Goal: Obtain resource: Obtain resource

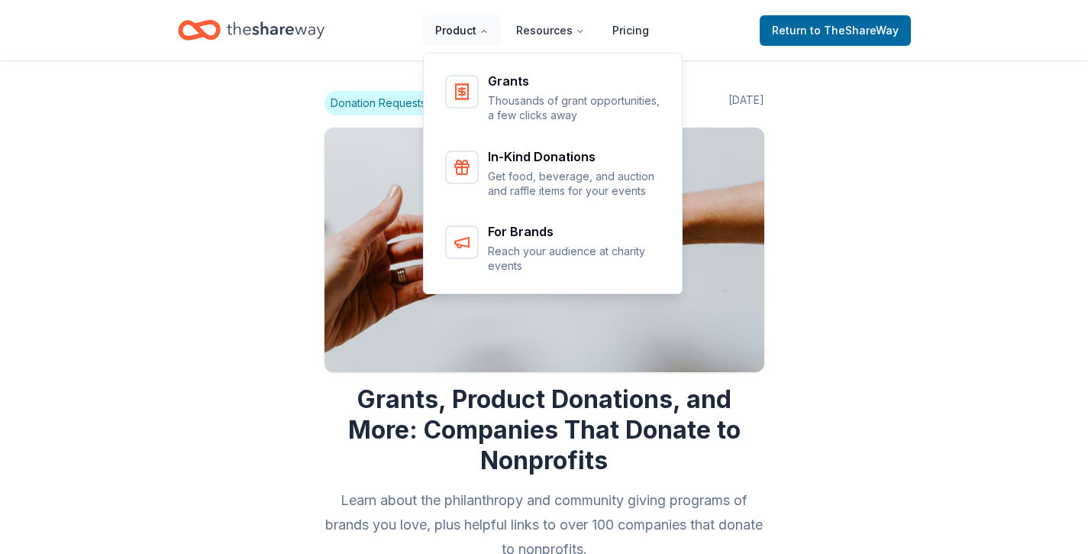
click at [467, 31] on button "Product" at bounding box center [462, 30] width 78 height 31
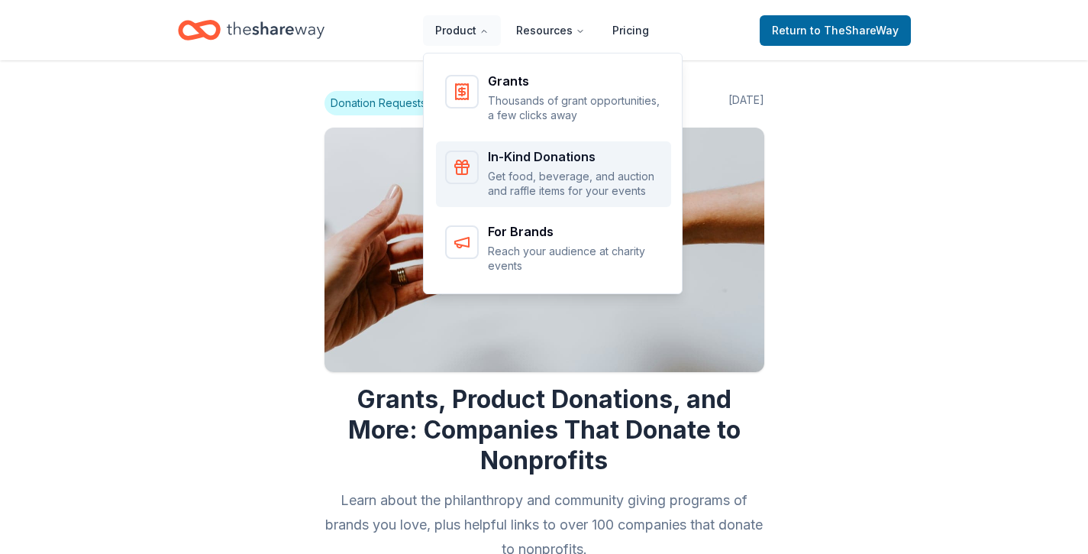
click at [516, 199] on link "In-Kind Donations Get food, beverage, and auction and raffle items for your eve…" at bounding box center [553, 174] width 235 height 66
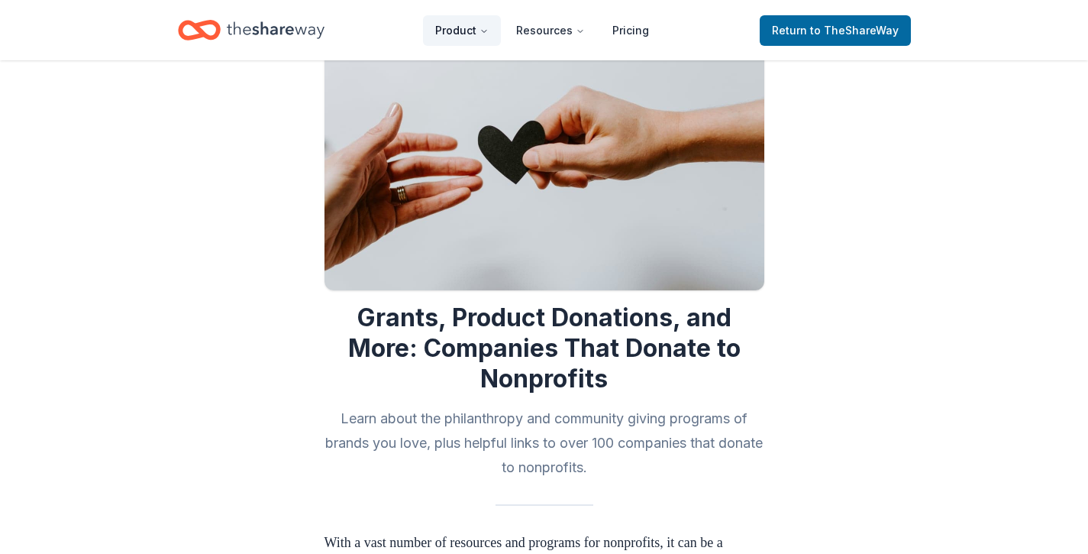
scroll to position [212, 0]
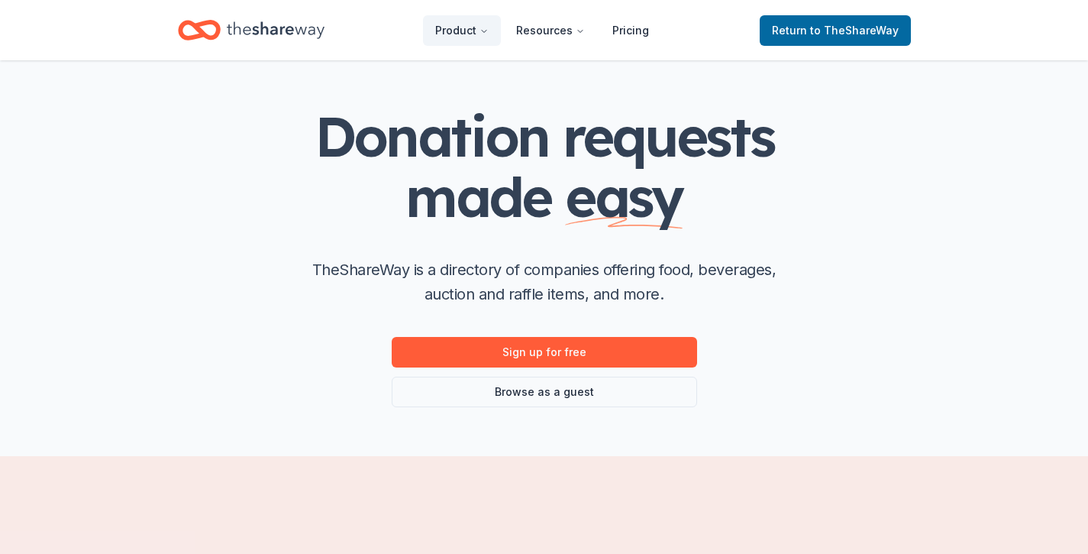
scroll to position [51, 0]
click at [496, 385] on link "Browse as a guest" at bounding box center [544, 392] width 305 height 31
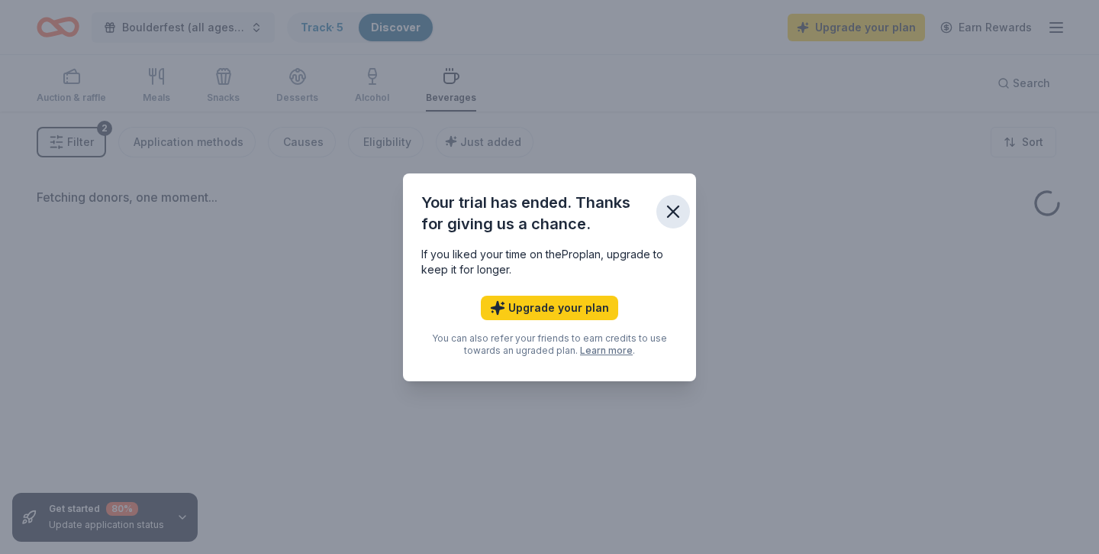
click at [679, 205] on icon "button" at bounding box center [673, 211] width 21 height 21
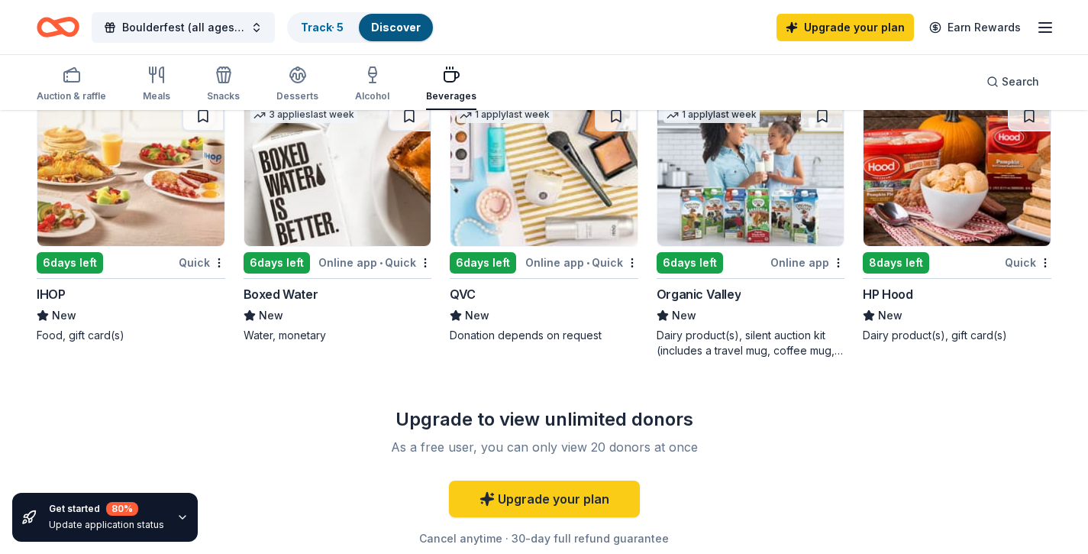
scroll to position [772, 0]
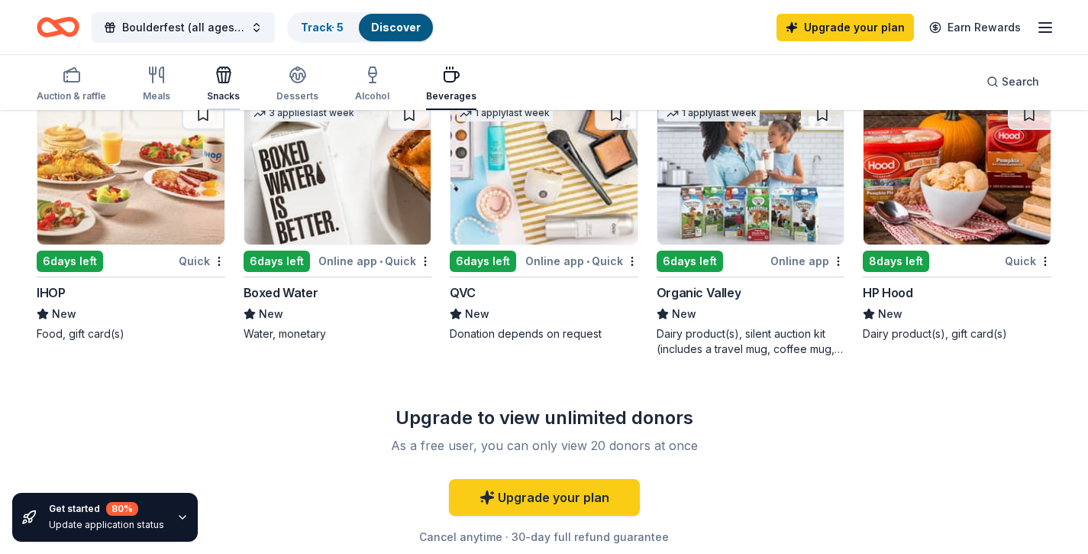
click at [225, 86] on div "Snacks" at bounding box center [223, 84] width 33 height 37
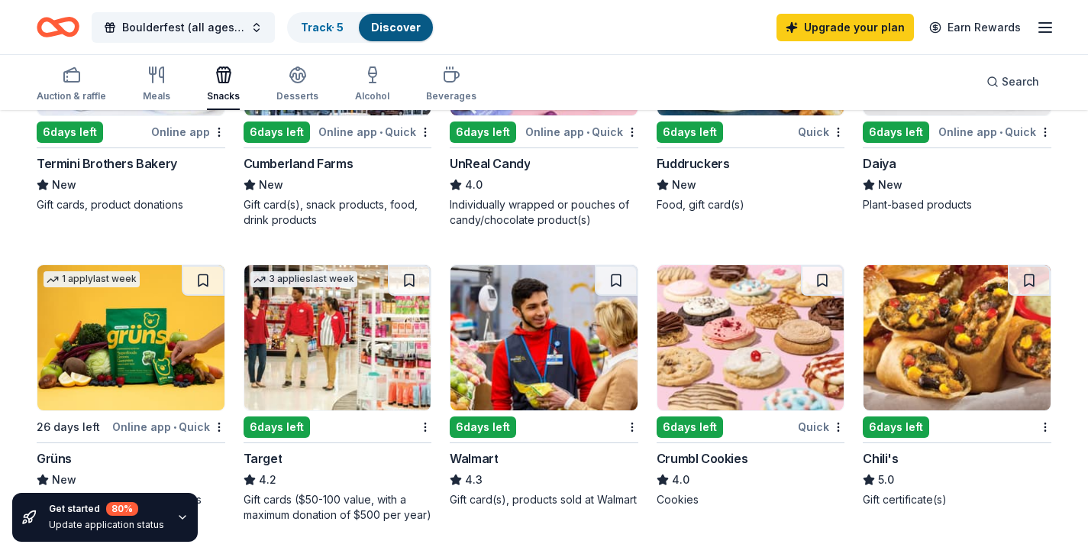
scroll to position [887, 0]
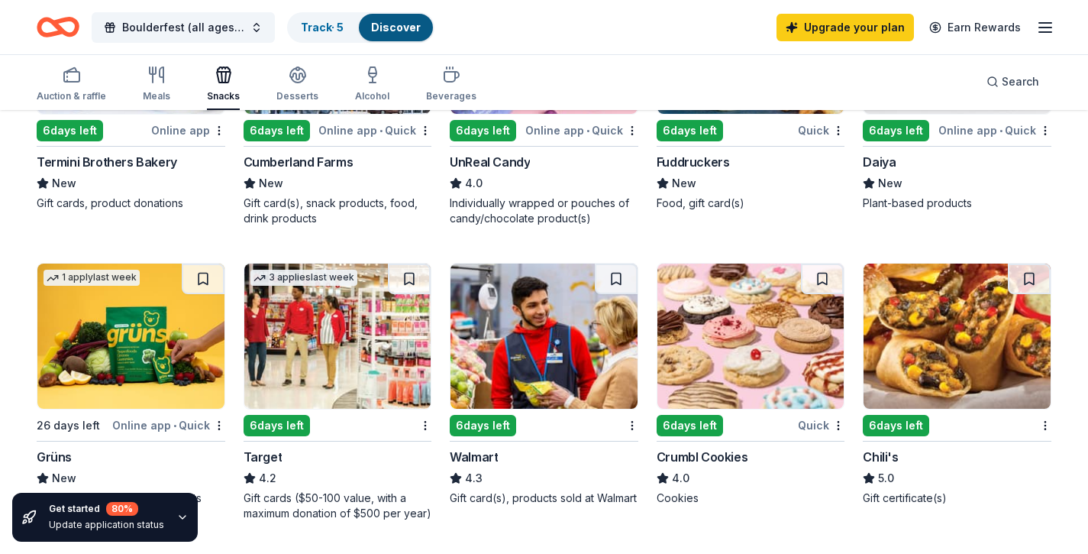
click at [696, 379] on img at bounding box center [750, 335] width 187 height 145
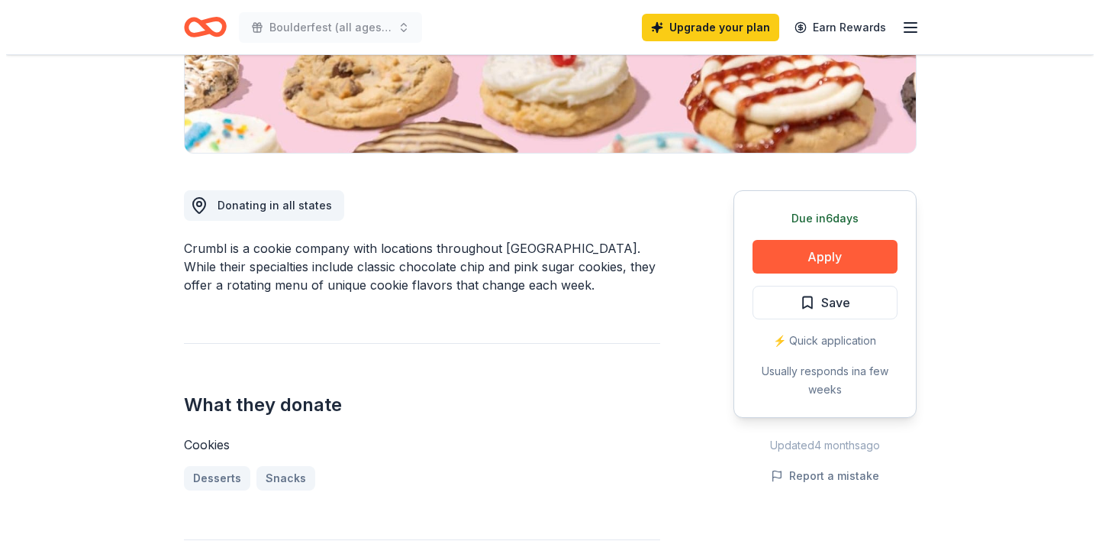
scroll to position [327, 0]
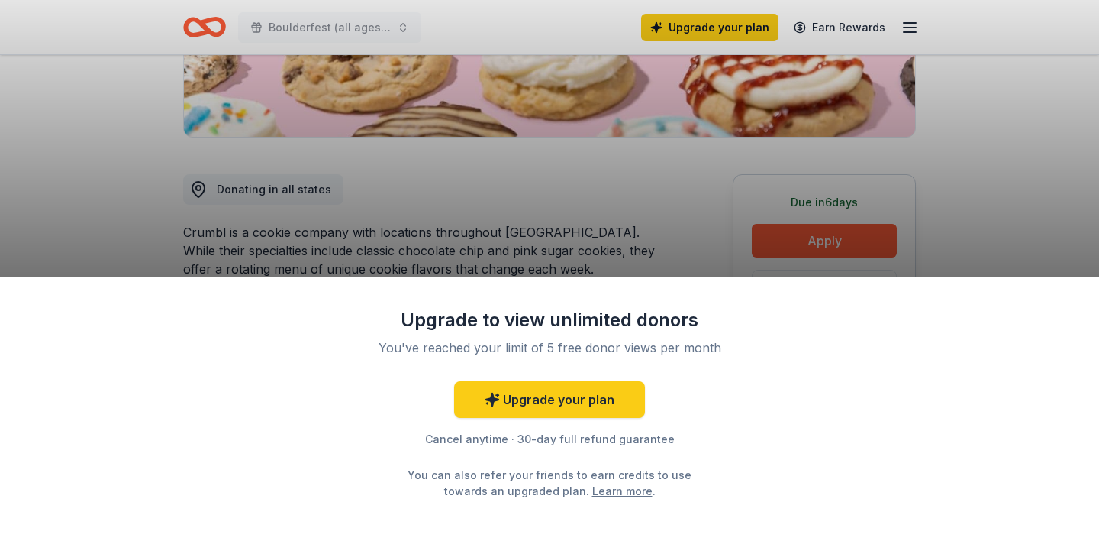
click at [786, 248] on div "Upgrade to view unlimited donors You've reached your limit of 5 free donor view…" at bounding box center [549, 277] width 1099 height 554
